Goal: Transaction & Acquisition: Purchase product/service

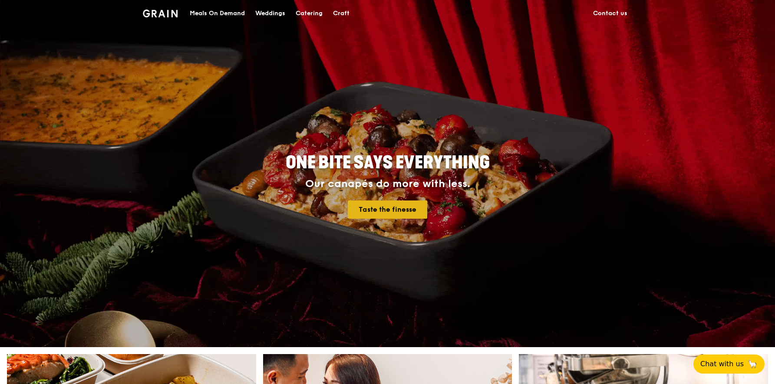
click at [395, 206] on link "Taste the finesse" at bounding box center [387, 209] width 79 height 18
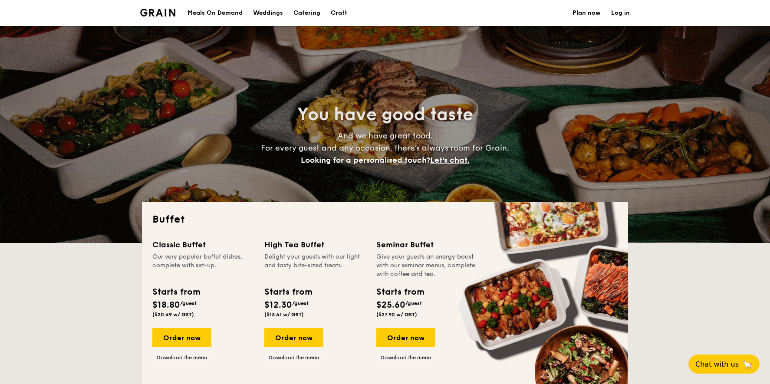
select select
click at [226, 19] on div "Meals On Demand" at bounding box center [214, 13] width 55 height 26
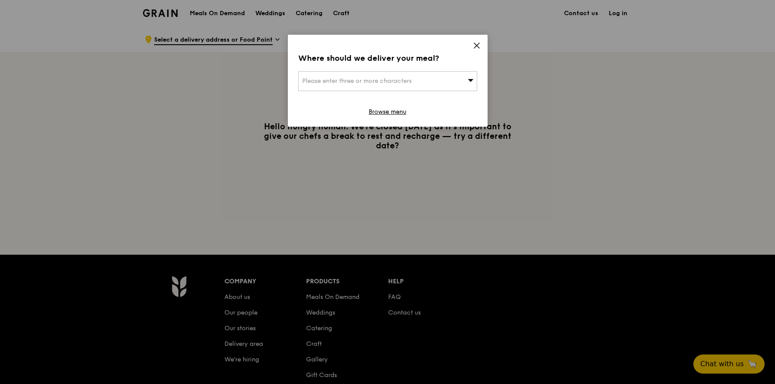
click at [478, 49] on icon at bounding box center [477, 46] width 8 height 8
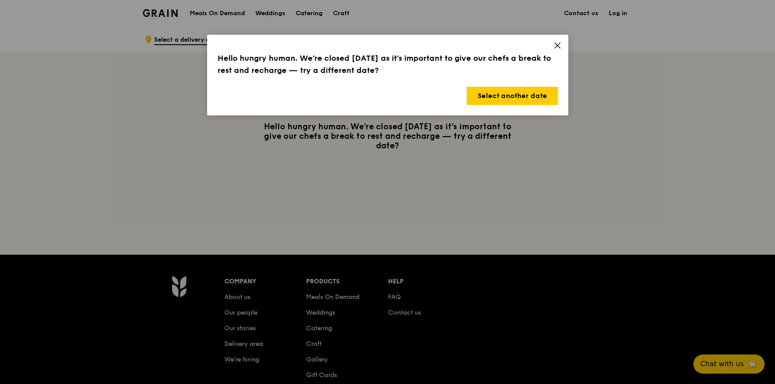
click at [557, 46] on icon at bounding box center [557, 45] width 5 height 5
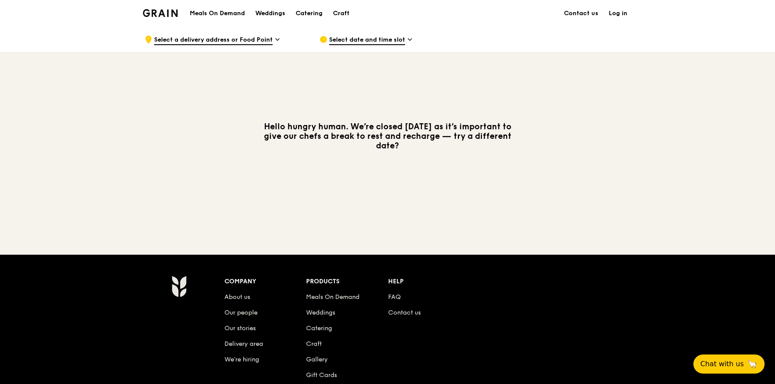
click at [245, 38] on span "Select a delivery address or Food Point" at bounding box center [213, 41] width 118 height 10
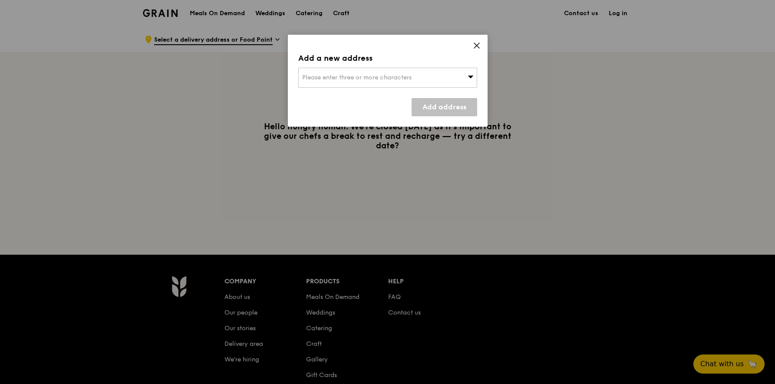
click at [370, 82] on div "Please enter three or more characters" at bounding box center [387, 78] width 179 height 20
click at [479, 43] on icon at bounding box center [476, 45] width 5 height 5
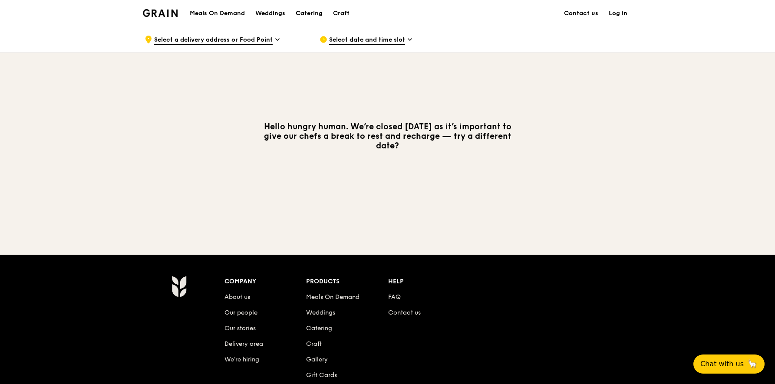
click at [372, 48] on div "Select date and time slot" at bounding box center [399, 39] width 161 height 26
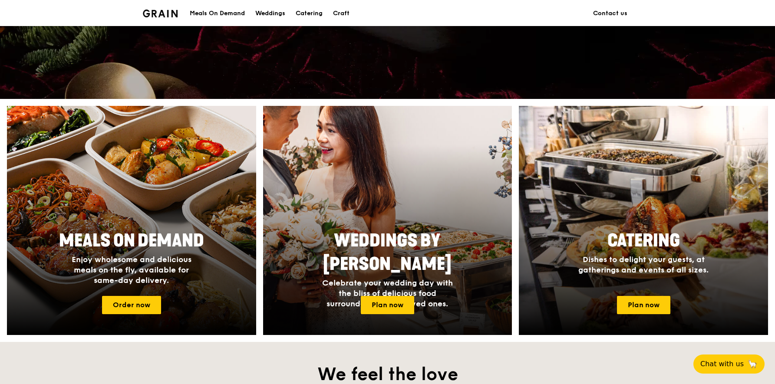
scroll to position [300, 0]
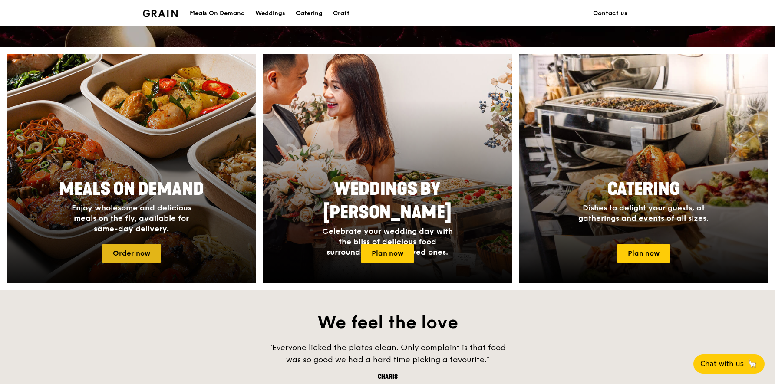
click at [146, 258] on link "Order now" at bounding box center [131, 253] width 59 height 18
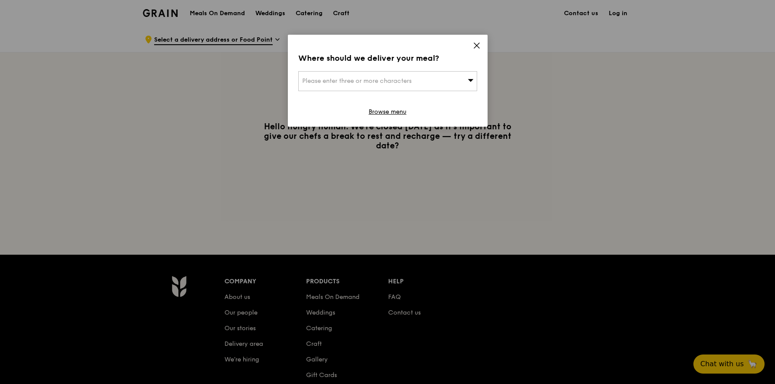
click at [416, 81] on div "Please enter three or more characters" at bounding box center [387, 81] width 179 height 20
click at [416, 81] on input "search" at bounding box center [388, 81] width 178 height 19
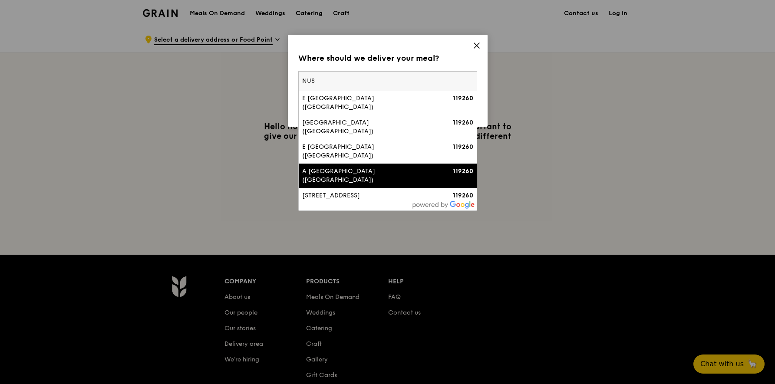
type input "NUS"
click at [386, 167] on div "A Lower Kent Ridge Road (Nus Sheares Hall)" at bounding box center [366, 175] width 128 height 17
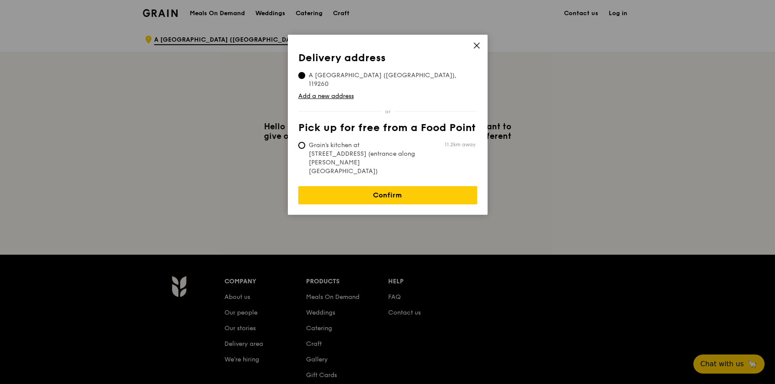
click at [359, 141] on span "Grain's kitchen at 5 Burn Road #05-01 (entrance along Harrison Road)" at bounding box center [362, 158] width 129 height 35
click at [305, 142] on input "Grain's kitchen at 5 Burn Road #05-01 (entrance along Harrison Road) 11.2km away" at bounding box center [301, 145] width 7 height 7
radio input "true"
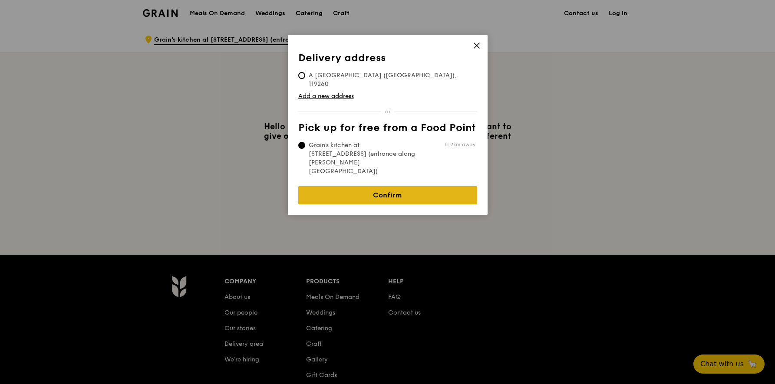
click at [382, 186] on link "Confirm" at bounding box center [387, 195] width 179 height 18
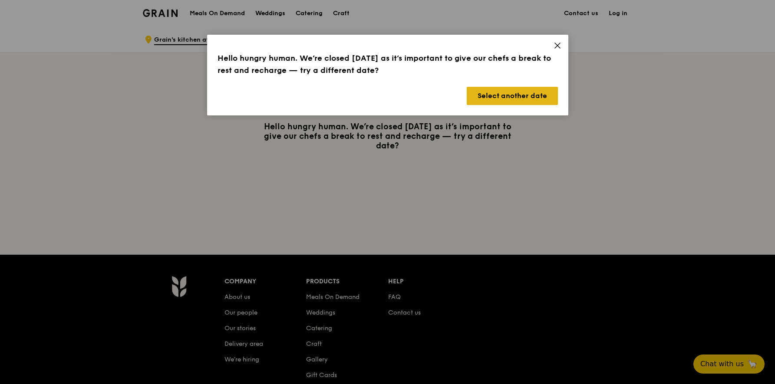
click at [490, 98] on button "Select another date" at bounding box center [512, 96] width 91 height 18
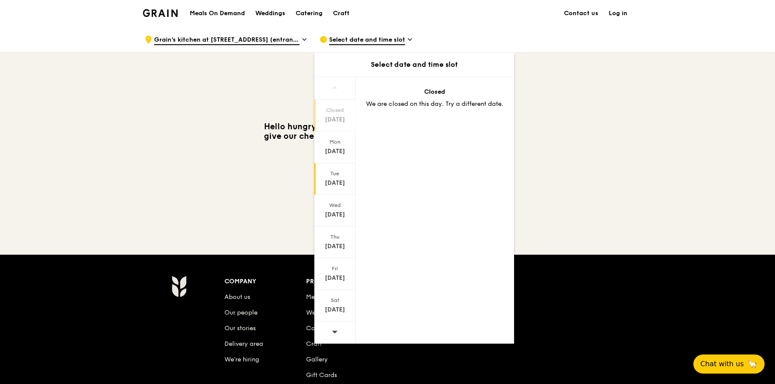
click at [317, 174] on div "Tue" at bounding box center [334, 173] width 39 height 7
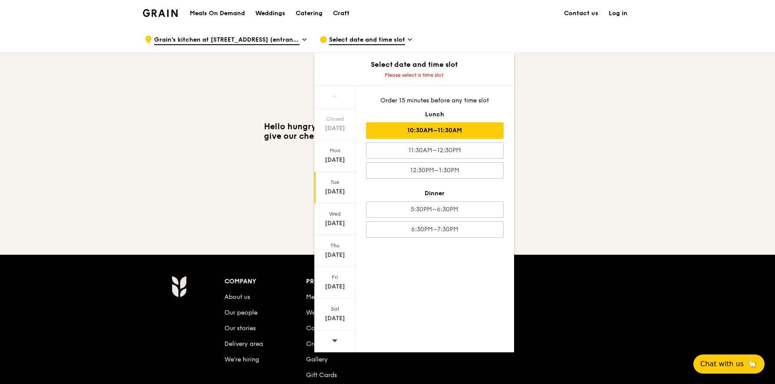
click at [438, 138] on div "10:30AM–11:30AM" at bounding box center [435, 130] width 138 height 16
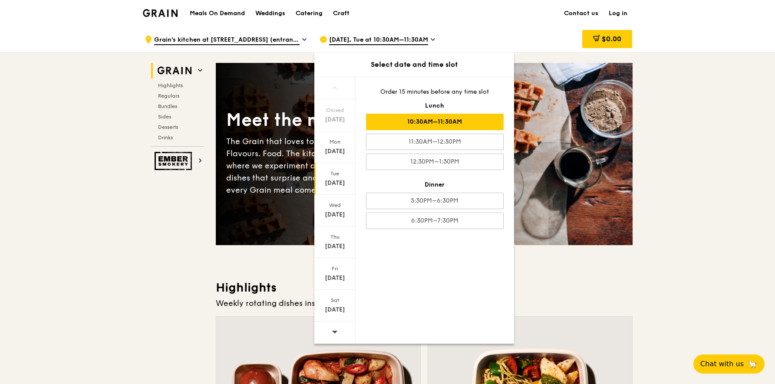
click at [441, 211] on div "Order 15 minutes before any time slot Lunch 10:30AM–11:30AM 11:30AM–12:30PM 12:…" at bounding box center [434, 158] width 158 height 162
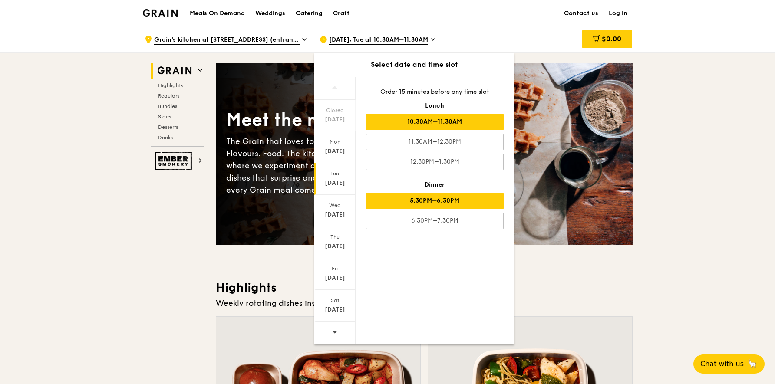
click at [440, 207] on div "5:30PM–6:30PM" at bounding box center [435, 201] width 138 height 16
click at [457, 123] on div "10:30AM–11:30AM" at bounding box center [435, 122] width 138 height 16
click at [449, 195] on div "5:30PM–6:30PM" at bounding box center [435, 201] width 138 height 16
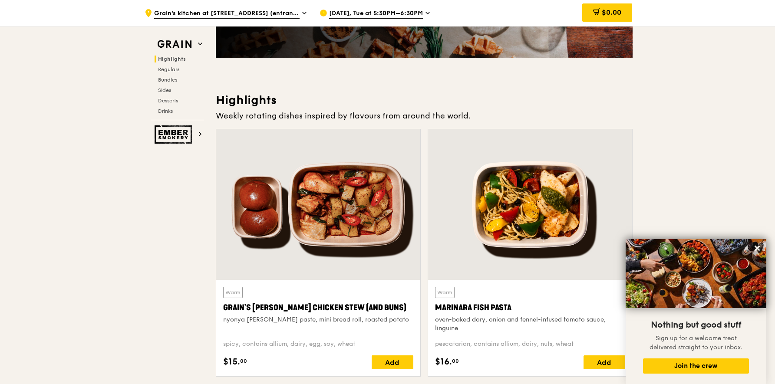
scroll to position [86, 0]
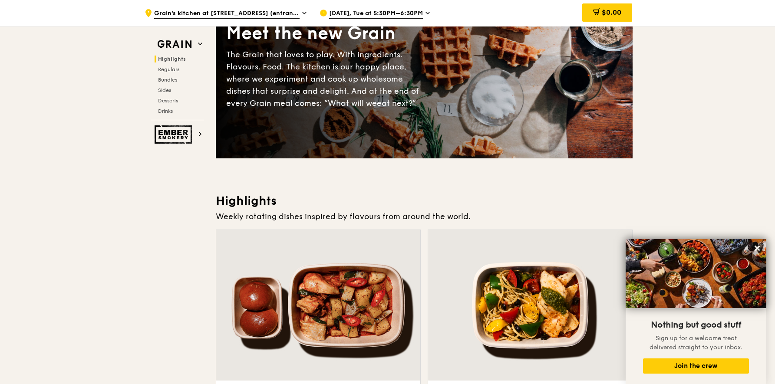
click at [414, 13] on span "Sep 9, Tue at 5:30PM–6:30PM" at bounding box center [376, 14] width 94 height 10
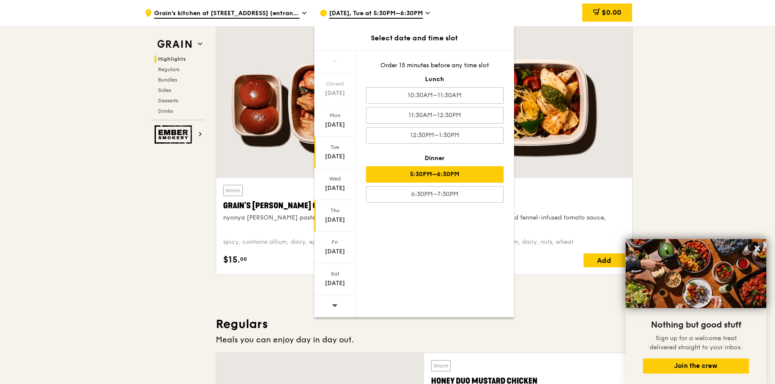
scroll to position [170, 0]
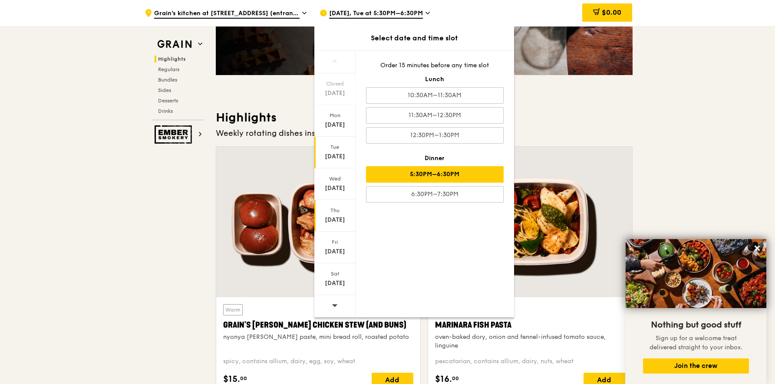
click at [332, 219] on div "Sep 11" at bounding box center [334, 220] width 39 height 9
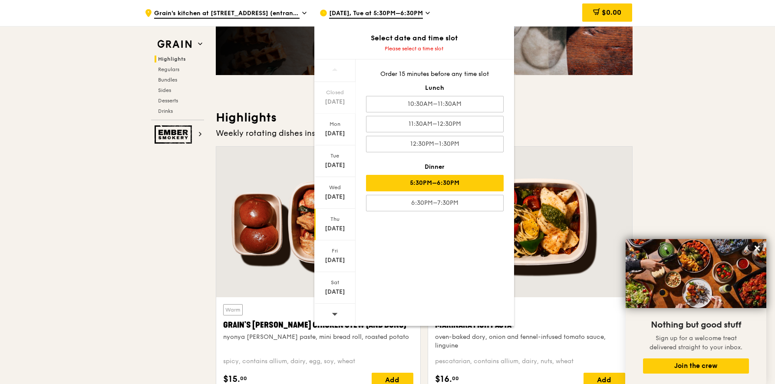
click at [426, 184] on div "5:30PM–6:30PM" at bounding box center [435, 183] width 138 height 16
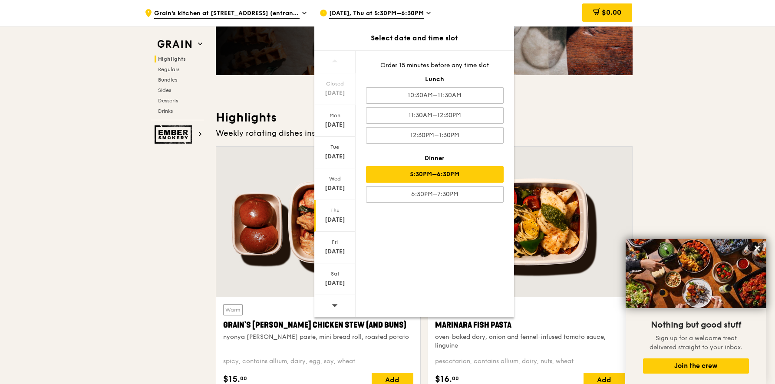
click at [297, 14] on span "Grain's kitchen at 5 Burn Road #05-01 (entrance along Harrison Road)" at bounding box center [226, 14] width 145 height 10
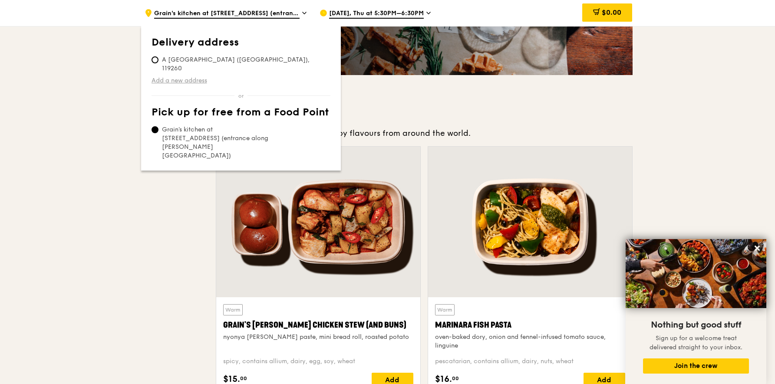
click at [174, 76] on link "Add a new address" at bounding box center [240, 80] width 179 height 9
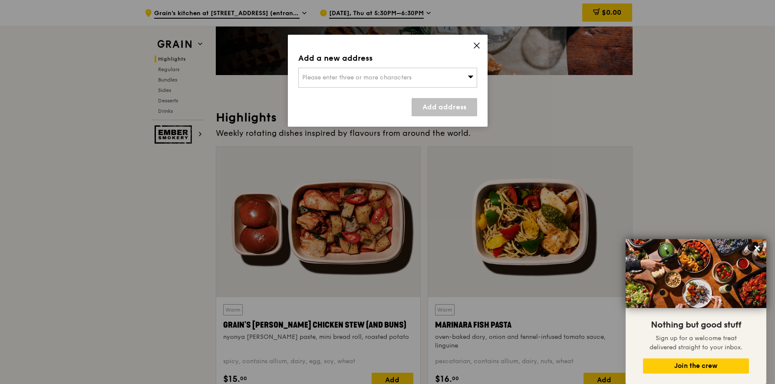
click at [371, 76] on span "Please enter three or more characters" at bounding box center [356, 77] width 109 height 7
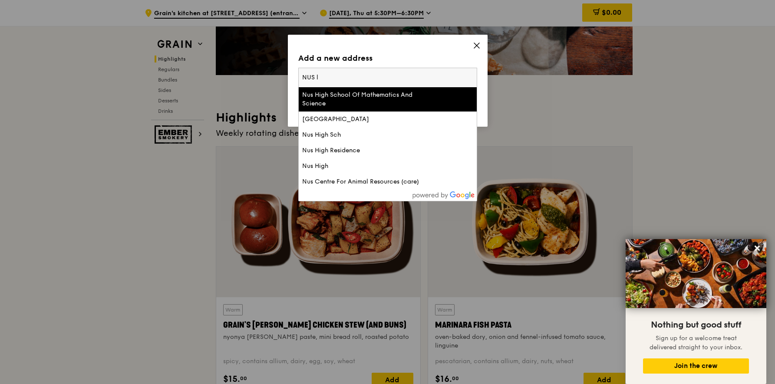
type input "NUS"
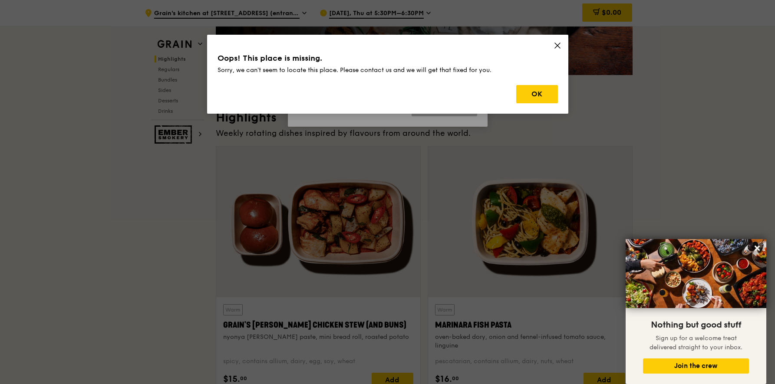
click at [557, 49] on icon at bounding box center [557, 46] width 8 height 8
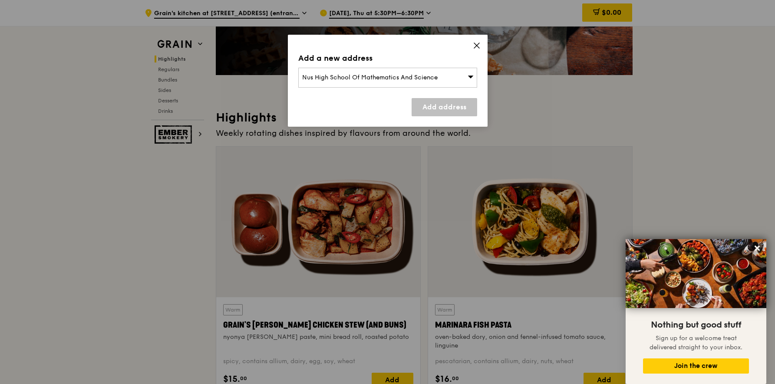
click at [437, 76] on span "Nus High School Of Mathematics And Science" at bounding box center [369, 77] width 135 height 7
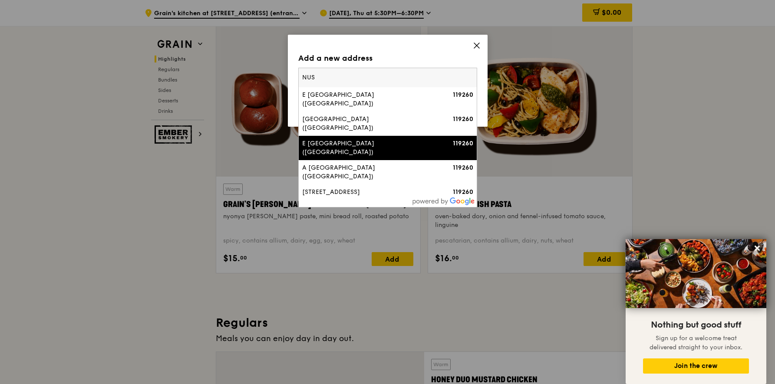
scroll to position [124, 0]
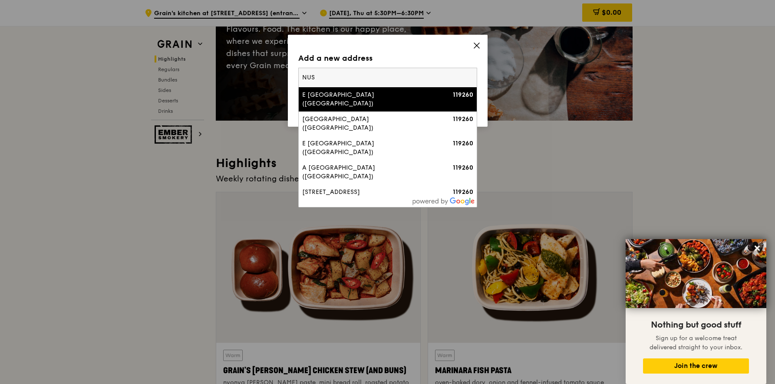
click at [474, 48] on icon at bounding box center [477, 46] width 8 height 8
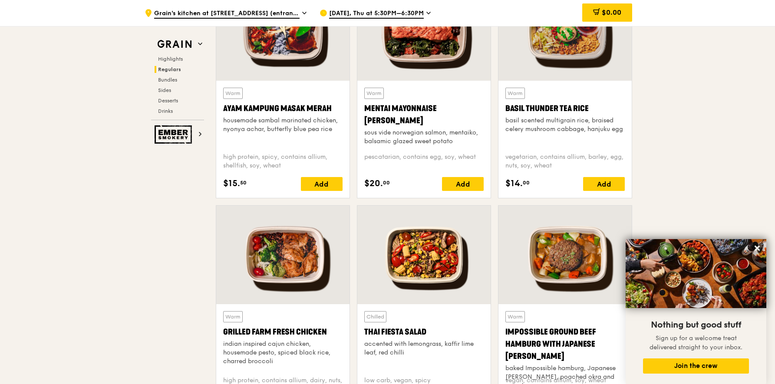
scroll to position [872, 0]
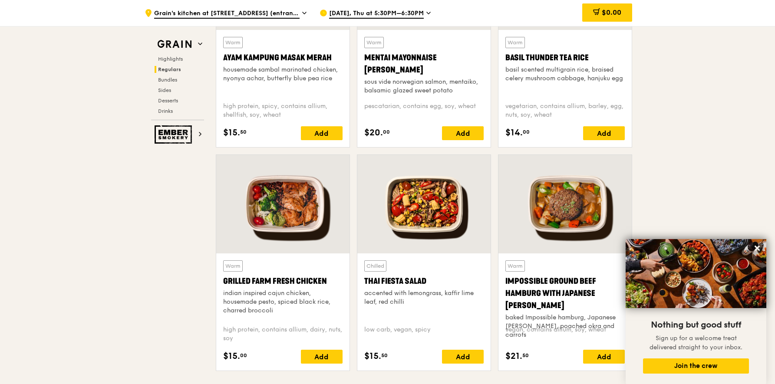
click at [295, 232] on div at bounding box center [282, 204] width 133 height 99
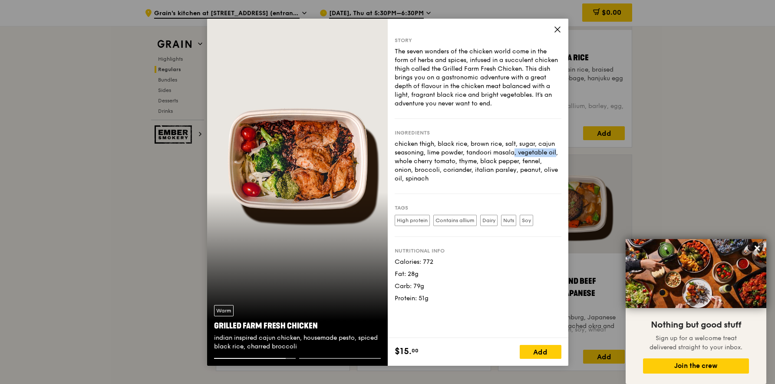
drag, startPoint x: 467, startPoint y: 154, endPoint x: 515, endPoint y: 156, distance: 48.2
click at [515, 156] on div "chicken thigh, black rice, brown rice, salt, sugar, cajun seasoning, lime powde…" at bounding box center [477, 161] width 167 height 43
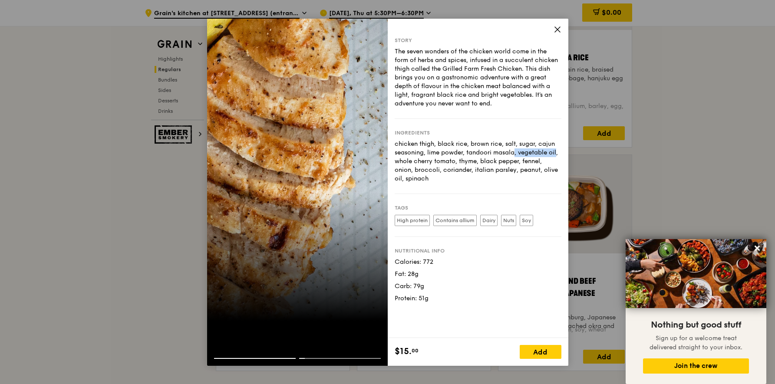
copy div "tandoori masala"
click at [555, 28] on icon at bounding box center [557, 30] width 8 height 8
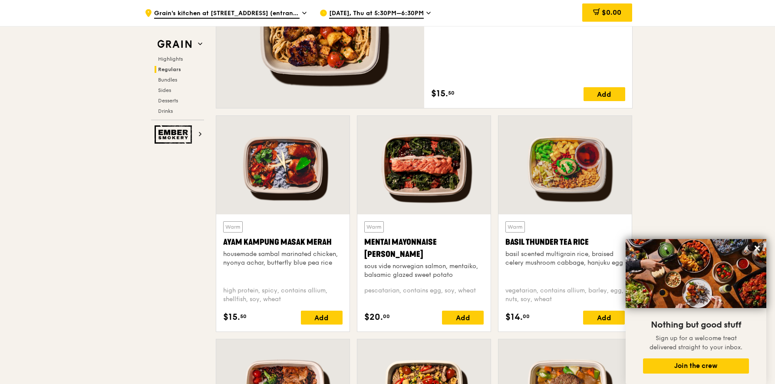
scroll to position [693, 0]
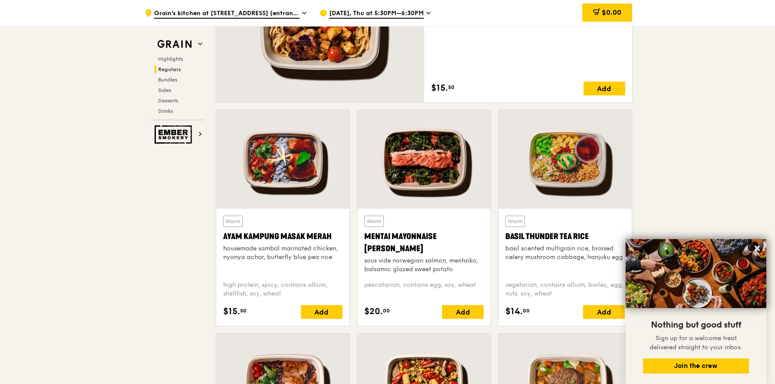
click at [568, 171] on div at bounding box center [564, 159] width 133 height 99
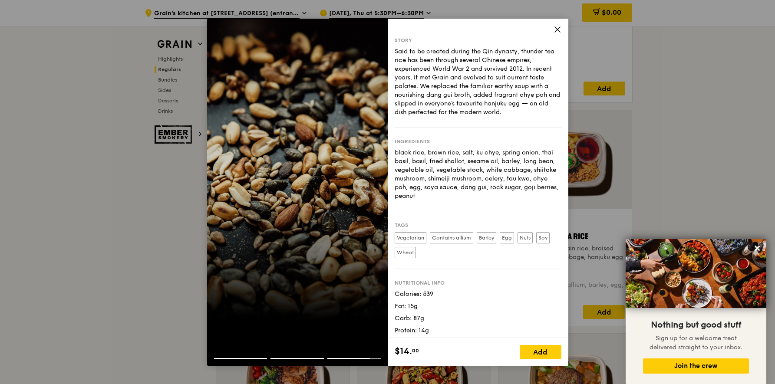
click at [555, 33] on span at bounding box center [557, 31] width 8 height 10
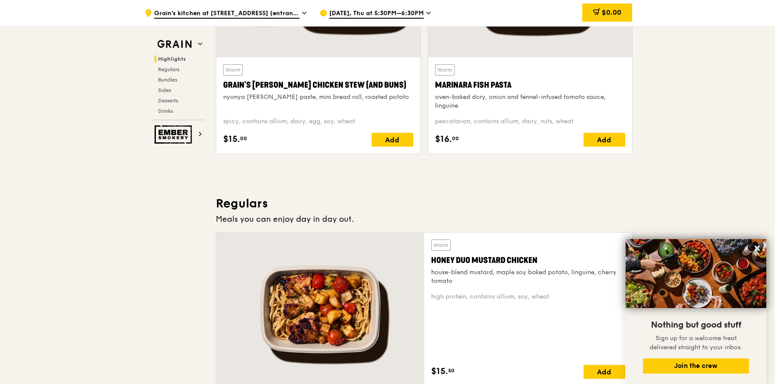
scroll to position [512, 0]
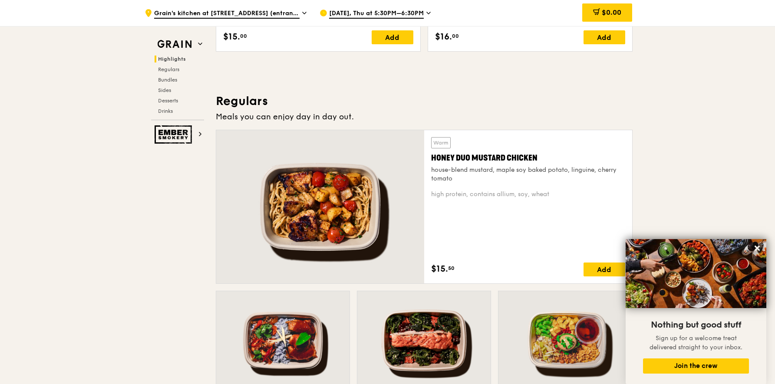
click at [384, 214] on div at bounding box center [320, 206] width 208 height 153
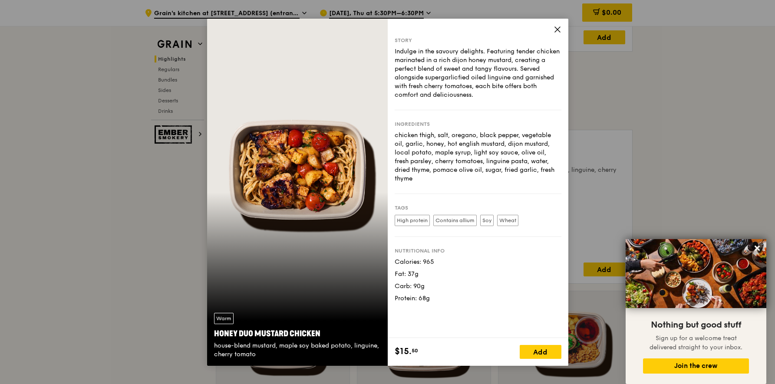
click at [555, 30] on icon at bounding box center [557, 30] width 8 height 8
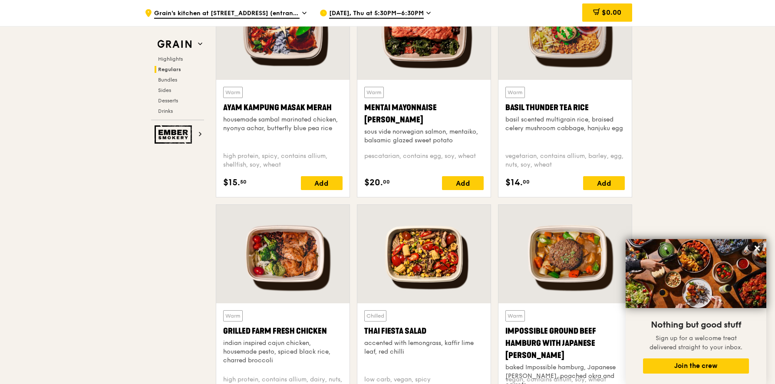
scroll to position [759, 0]
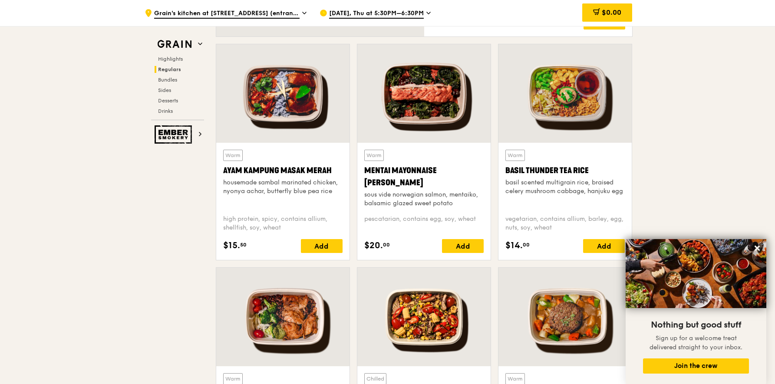
click at [472, 110] on div at bounding box center [423, 93] width 133 height 99
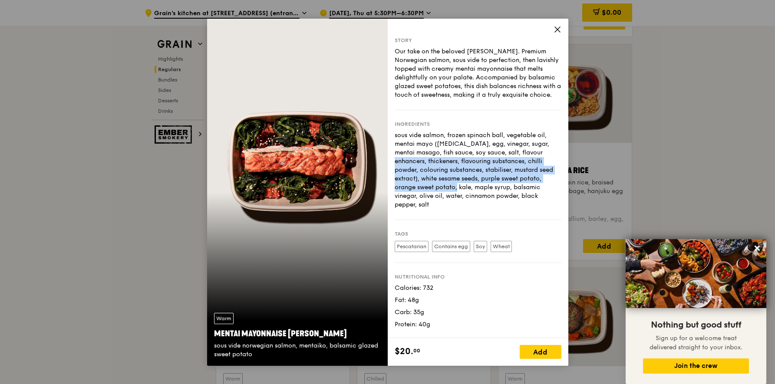
drag, startPoint x: 490, startPoint y: 151, endPoint x: 544, endPoint y: 179, distance: 60.9
click at [544, 179] on div "sous vide salmon, frozen spinach ball, vegetable oil, mentai mayo (soybean oil,…" at bounding box center [477, 170] width 167 height 78
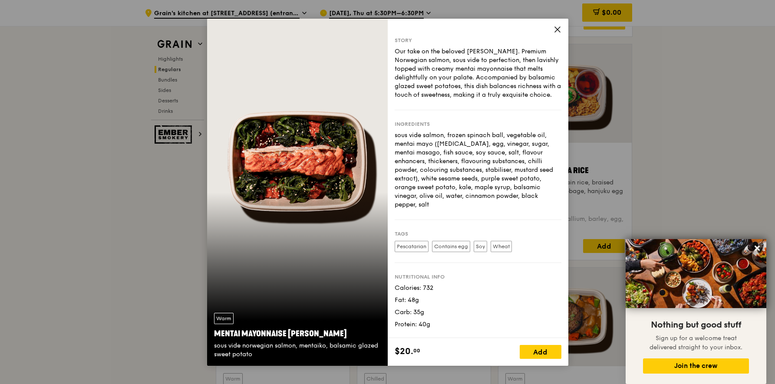
click at [558, 32] on icon at bounding box center [557, 30] width 8 height 8
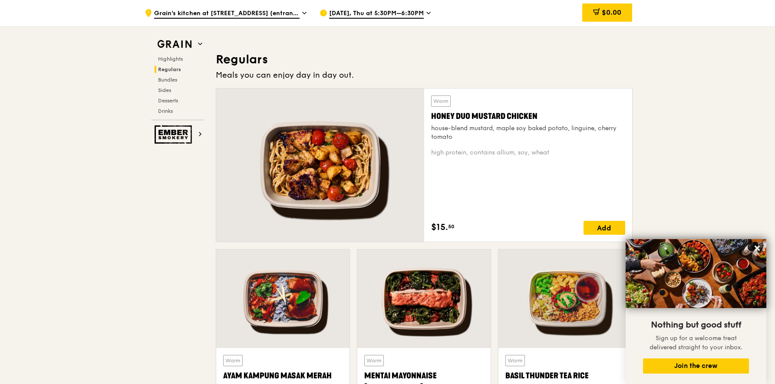
scroll to position [606, 0]
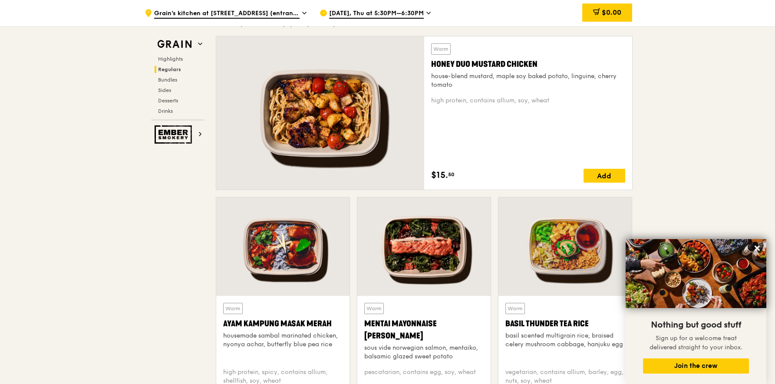
click at [549, 227] on div at bounding box center [564, 246] width 133 height 99
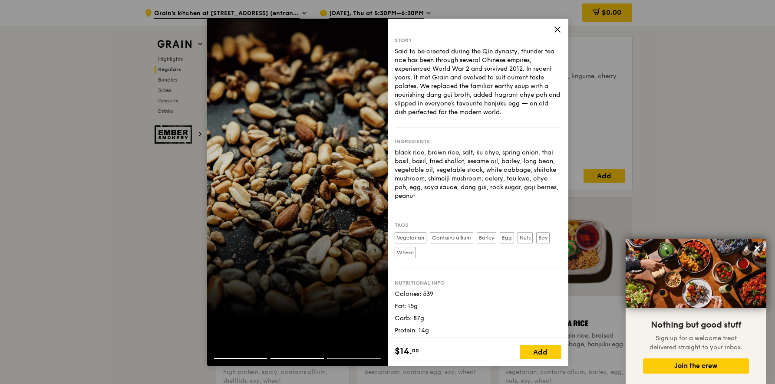
click at [557, 33] on icon at bounding box center [557, 30] width 8 height 8
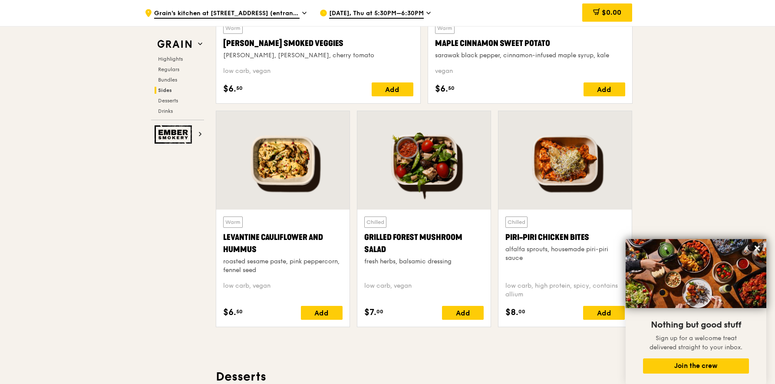
scroll to position [2172, 0]
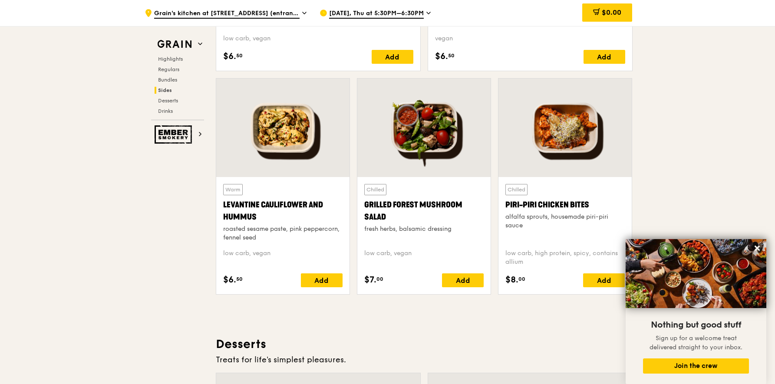
click at [303, 159] on div at bounding box center [282, 128] width 133 height 99
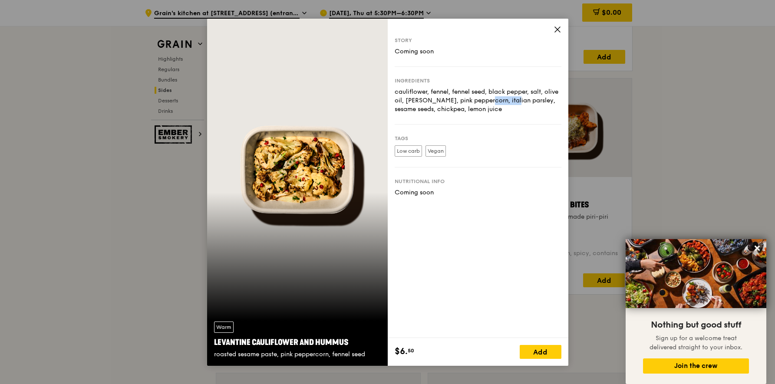
drag, startPoint x: 433, startPoint y: 99, endPoint x: 465, endPoint y: 100, distance: 32.5
click at [465, 100] on div "cauliflower, fennel, fennel seed, black pepper, salt, olive oil, dill, pink pep…" at bounding box center [477, 101] width 167 height 26
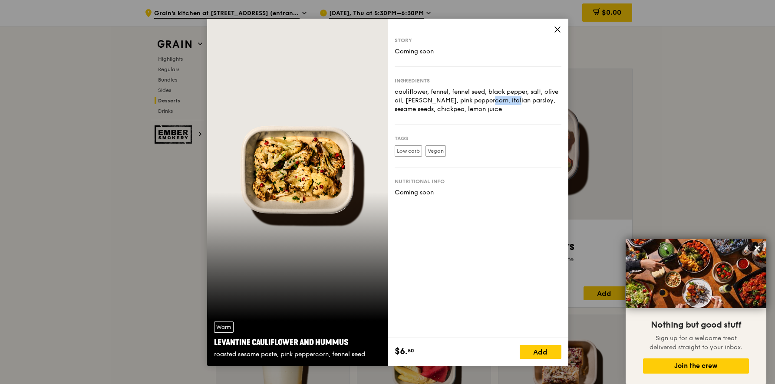
scroll to position [2480, 0]
click at [559, 30] on icon at bounding box center [557, 30] width 8 height 8
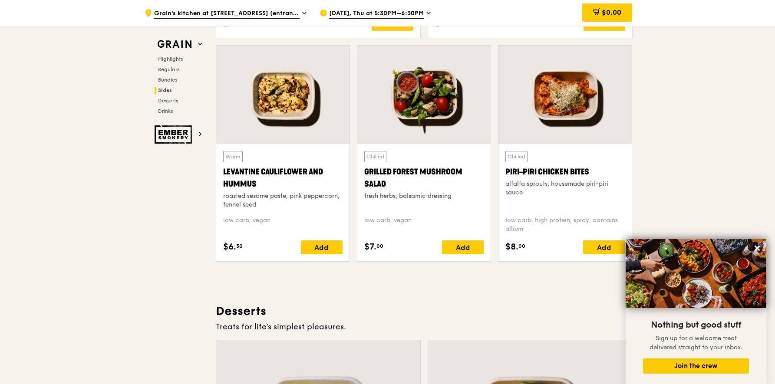
scroll to position [2154, 0]
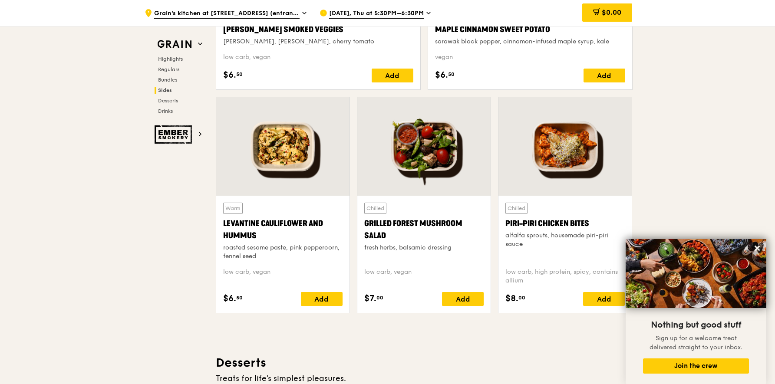
click at [309, 168] on div at bounding box center [282, 146] width 133 height 99
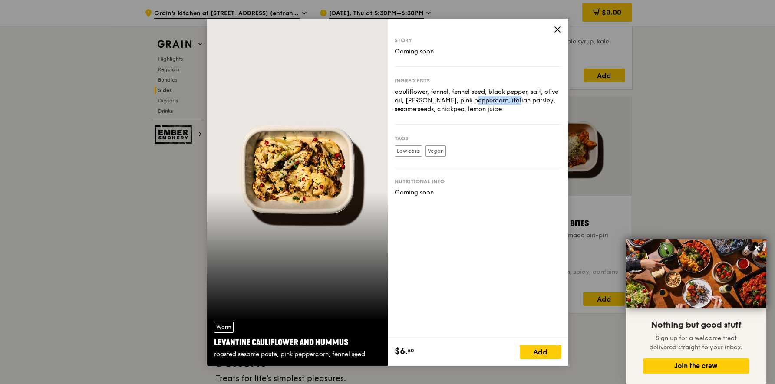
drag, startPoint x: 418, startPoint y: 101, endPoint x: 465, endPoint y: 103, distance: 47.4
click at [465, 103] on div "cauliflower, fennel, fennel seed, black pepper, salt, olive oil, dill, pink pep…" at bounding box center [477, 101] width 167 height 26
copy div "pink peppercorn"
click at [557, 27] on icon at bounding box center [557, 30] width 8 height 8
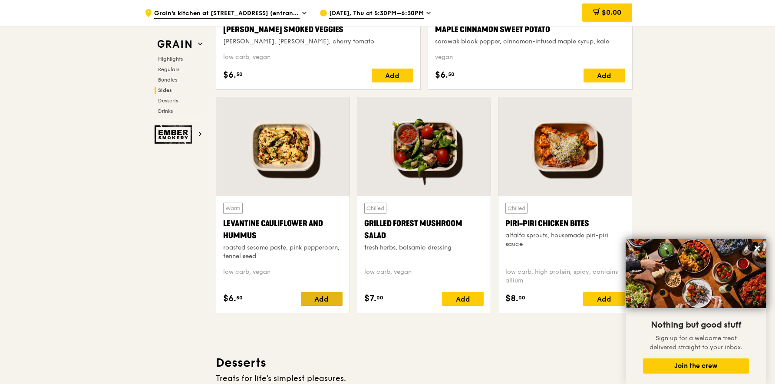
click at [326, 296] on div "Add" at bounding box center [322, 299] width 42 height 14
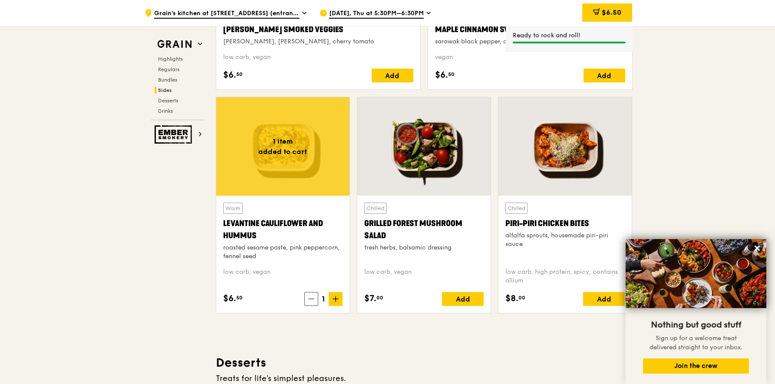
click at [281, 155] on div at bounding box center [282, 146] width 133 height 99
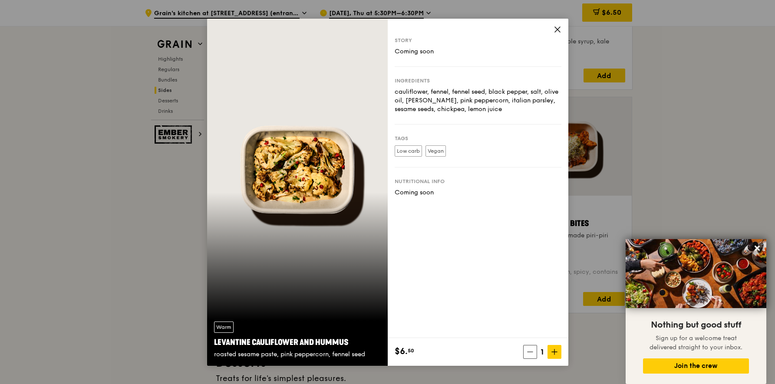
click at [558, 30] on icon at bounding box center [557, 29] width 5 height 5
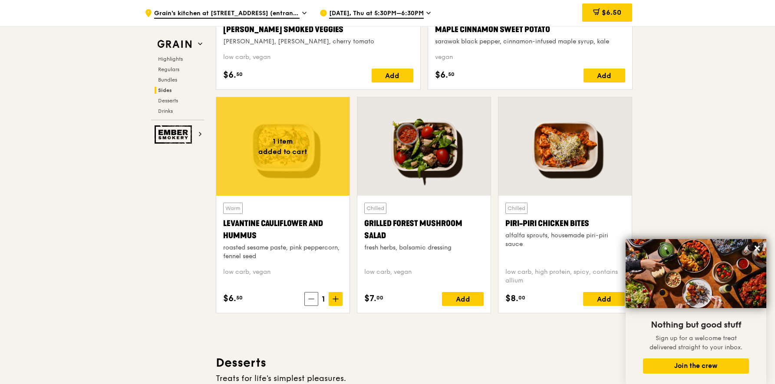
click at [433, 183] on div at bounding box center [423, 146] width 133 height 99
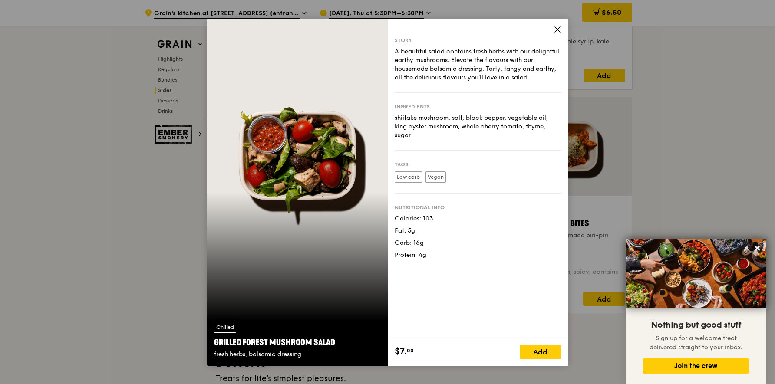
drag, startPoint x: 526, startPoint y: 127, endPoint x: 548, endPoint y: 128, distance: 21.7
click at [548, 128] on div "shiitake mushroom, salt, black pepper, vegetable oil, king oyster mushroom, who…" at bounding box center [477, 127] width 167 height 26
copy div "thyme,"
drag, startPoint x: 442, startPoint y: 68, endPoint x: 496, endPoint y: 67, distance: 54.3
click at [496, 67] on div "A beautiful salad contains fresh herbs with our delightful earthy mushrooms. El…" at bounding box center [477, 64] width 167 height 35
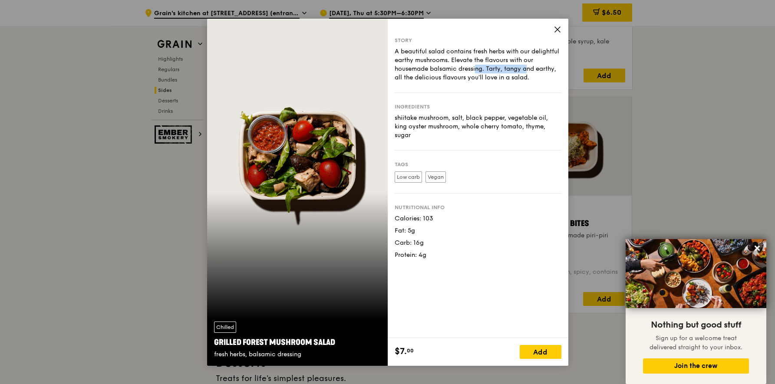
copy div "balsamic dressing."
click at [556, 32] on icon at bounding box center [557, 30] width 8 height 8
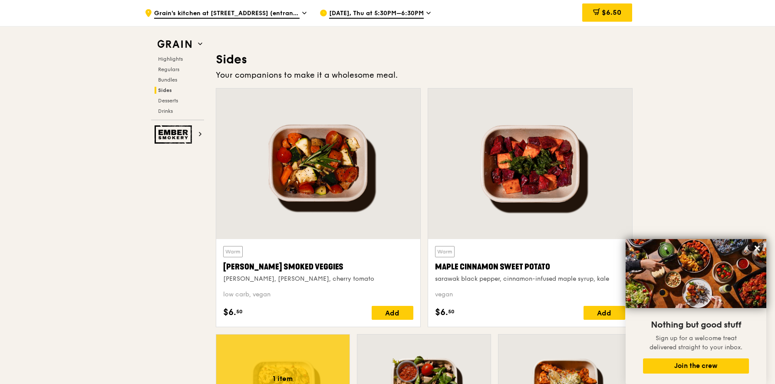
scroll to position [2165, 0]
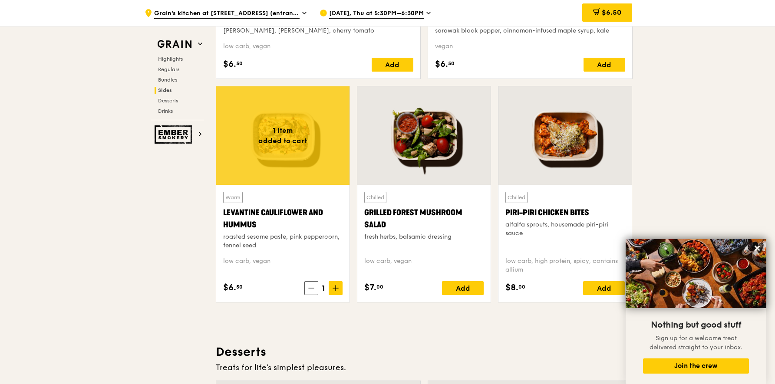
drag, startPoint x: 223, startPoint y: 214, endPoint x: 259, endPoint y: 227, distance: 38.4
click at [259, 227] on div "Levantine Cauliflower and Hummus" at bounding box center [282, 219] width 119 height 24
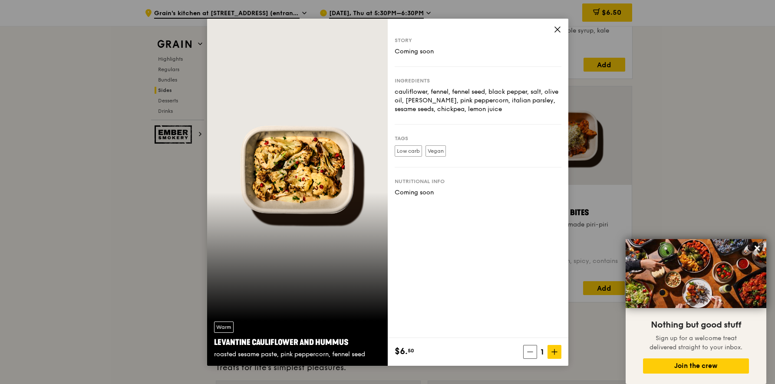
copy div "Levantine Cauliflower and Hummus"
click at [558, 33] on icon at bounding box center [557, 30] width 8 height 8
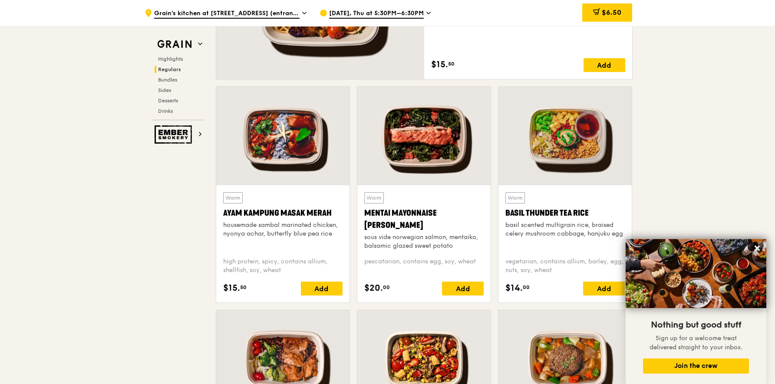
scroll to position [711, 0]
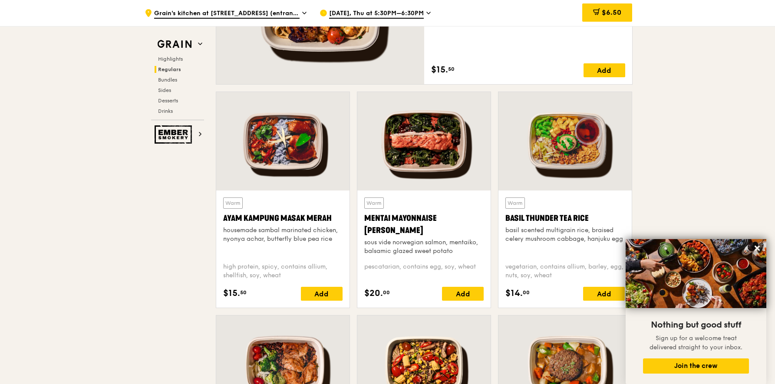
click at [564, 220] on div "Basil Thunder Tea Rice" at bounding box center [564, 218] width 119 height 12
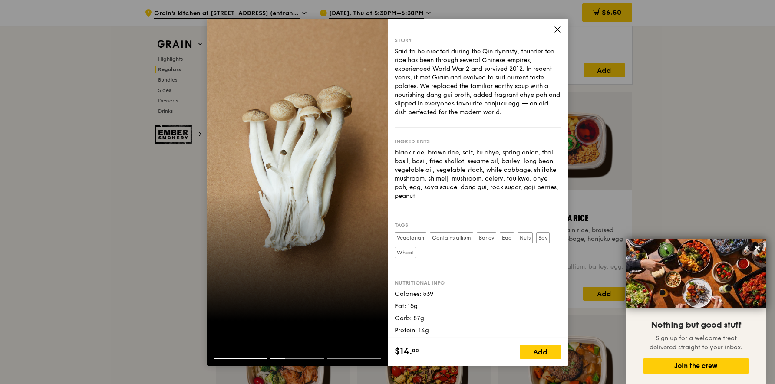
click at [237, 357] on div at bounding box center [297, 351] width 181 height 14
click at [553, 30] on icon at bounding box center [557, 30] width 8 height 8
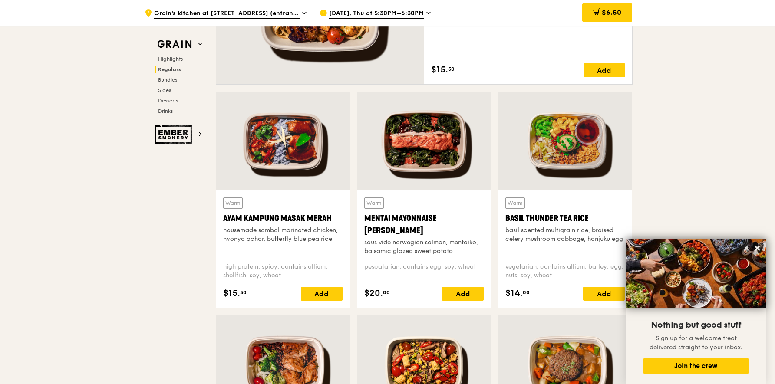
click at [560, 141] on div at bounding box center [564, 141] width 133 height 99
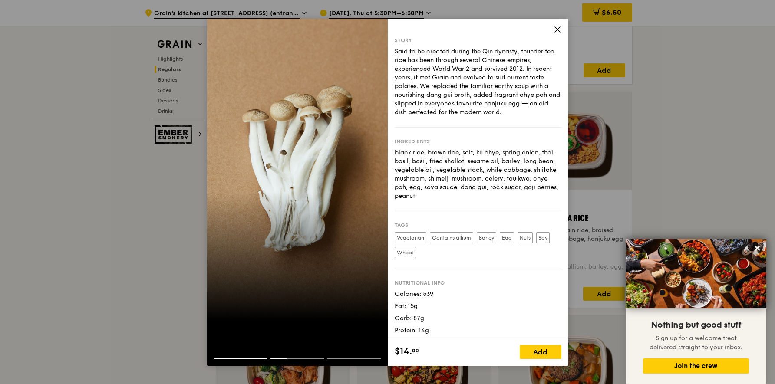
click at [329, 181] on div at bounding box center [297, 192] width 181 height 347
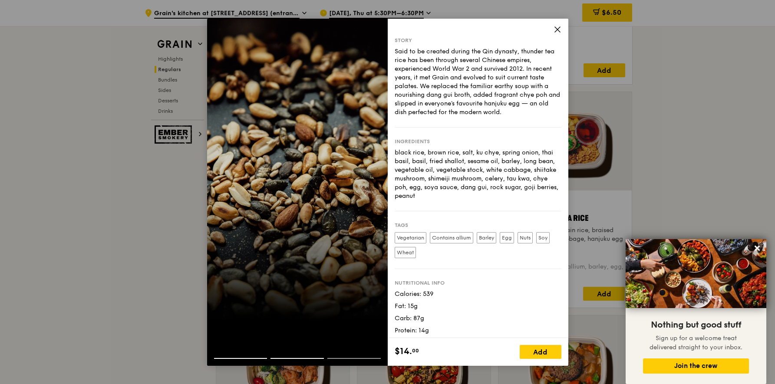
click at [332, 183] on div at bounding box center [297, 192] width 181 height 347
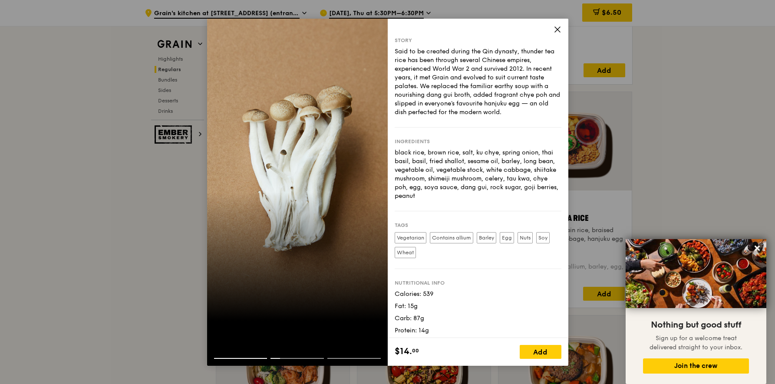
click at [318, 197] on div at bounding box center [297, 192] width 181 height 347
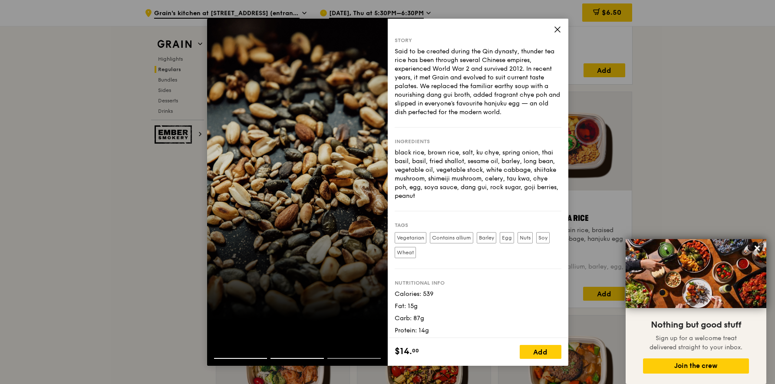
click at [319, 197] on div at bounding box center [297, 192] width 181 height 347
click at [557, 33] on icon at bounding box center [557, 30] width 8 height 8
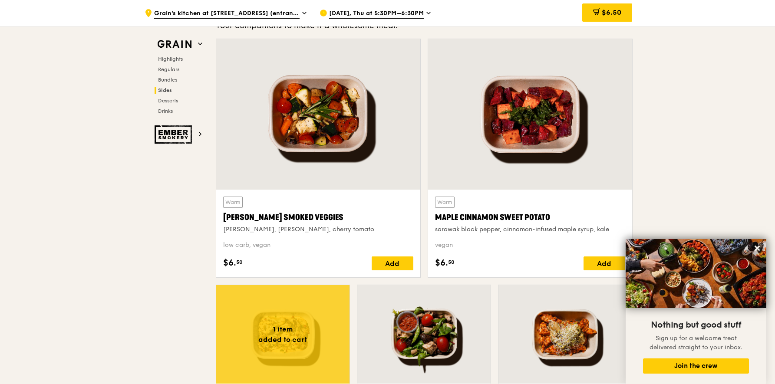
scroll to position [2189, 0]
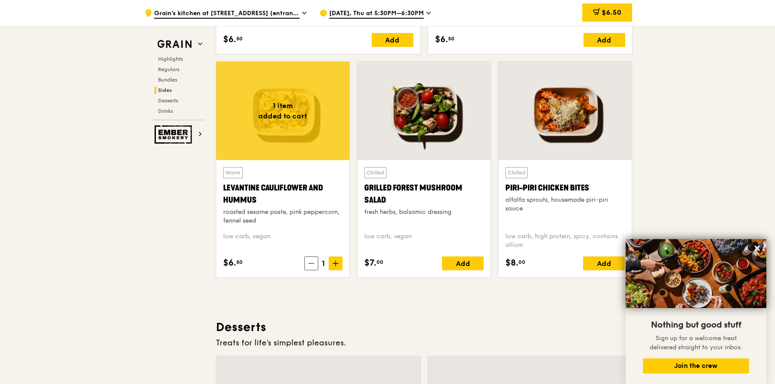
drag, startPoint x: 269, startPoint y: 199, endPoint x: 218, endPoint y: 191, distance: 51.9
click at [218, 191] on div "Warm Levantine Cauliflower and Hummus roasted sesame paste, pink peppercorn, fe…" at bounding box center [282, 218] width 133 height 117
copy div "Levantine Cauliflower and Hummus"
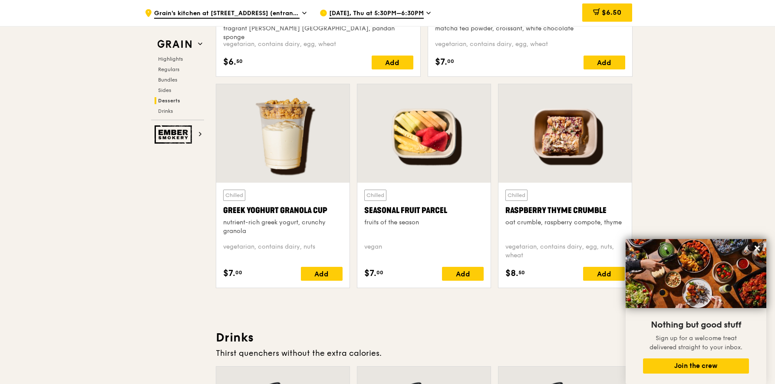
scroll to position [2759, 0]
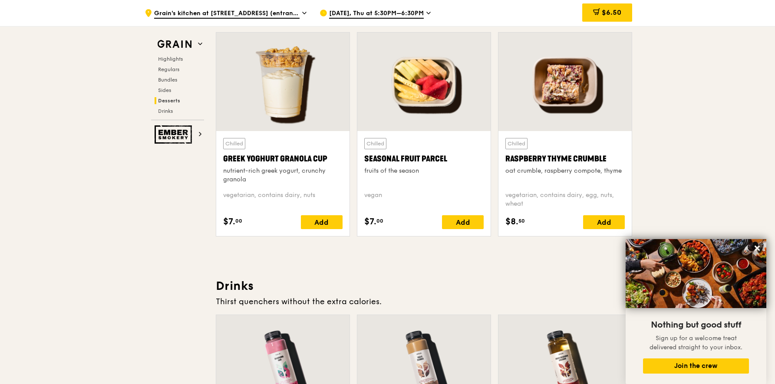
drag, startPoint x: 218, startPoint y: 157, endPoint x: 329, endPoint y: 163, distance: 111.7
click at [329, 163] on div "Chilled Greek Yoghurt Granola Cup nutrient-rich greek yogurt, crunchy granola v…" at bounding box center [282, 183] width 133 height 105
copy div "Greek Yoghurt Granola Cup"
click at [303, 101] on div at bounding box center [282, 82] width 133 height 99
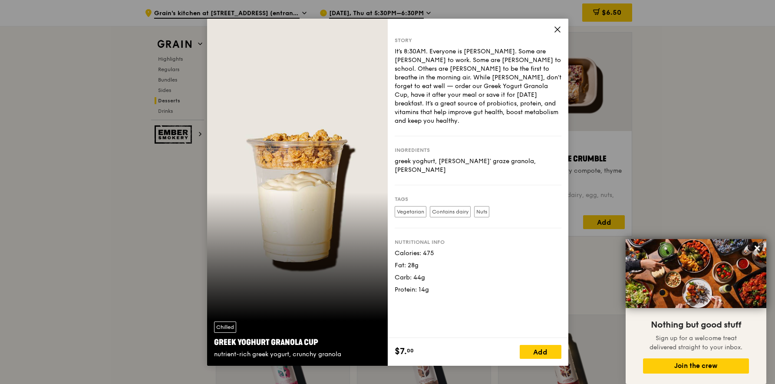
click at [561, 28] on icon at bounding box center [557, 30] width 8 height 8
